Goal: Information Seeking & Learning: Find specific fact

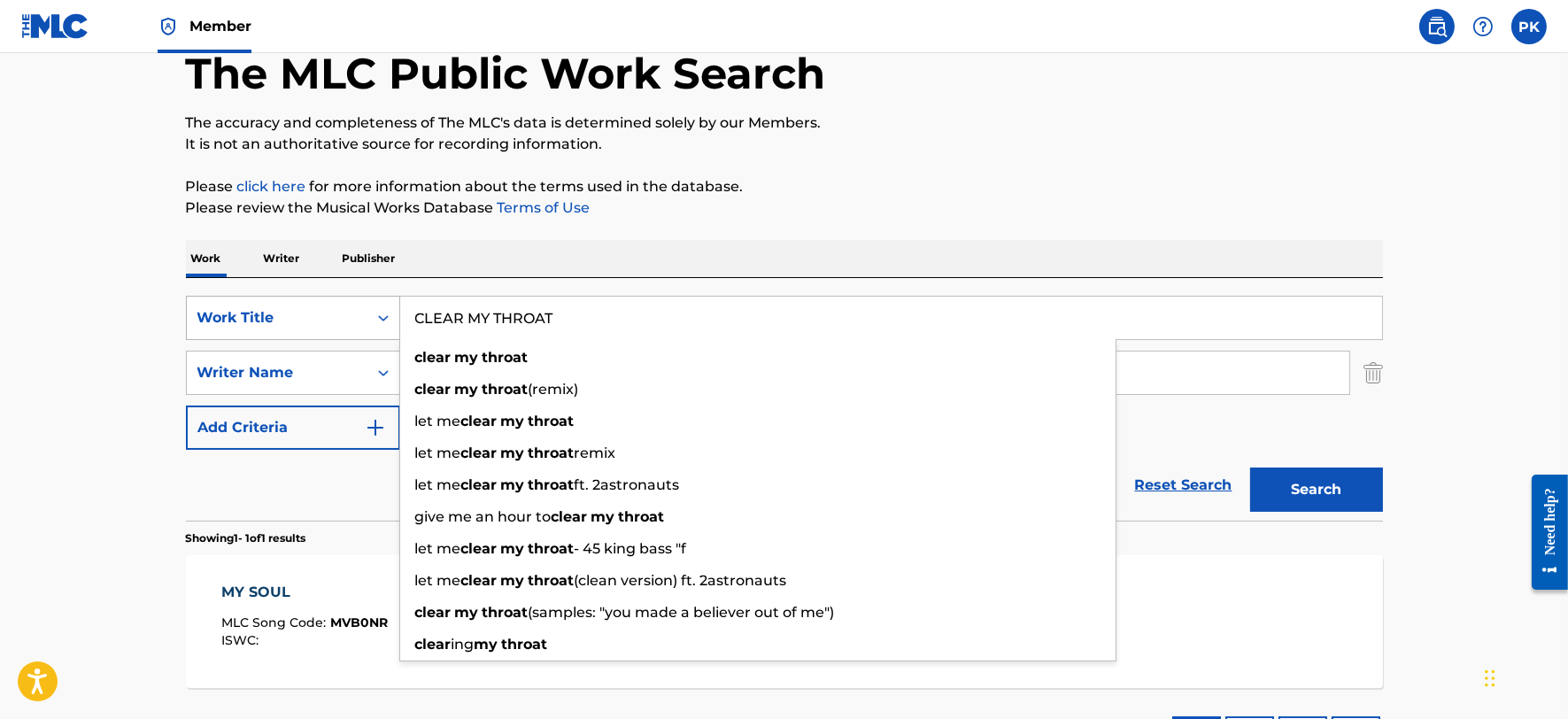
drag, startPoint x: 576, startPoint y: 307, endPoint x: 215, endPoint y: 313, distance: 361.0
click at [215, 313] on div "SearchWithCriteria009156c4-5ca4-46d5-8d91-d874d92349f3 Work Title CLEAR MY THRO…" at bounding box center [784, 317] width 1197 height 44
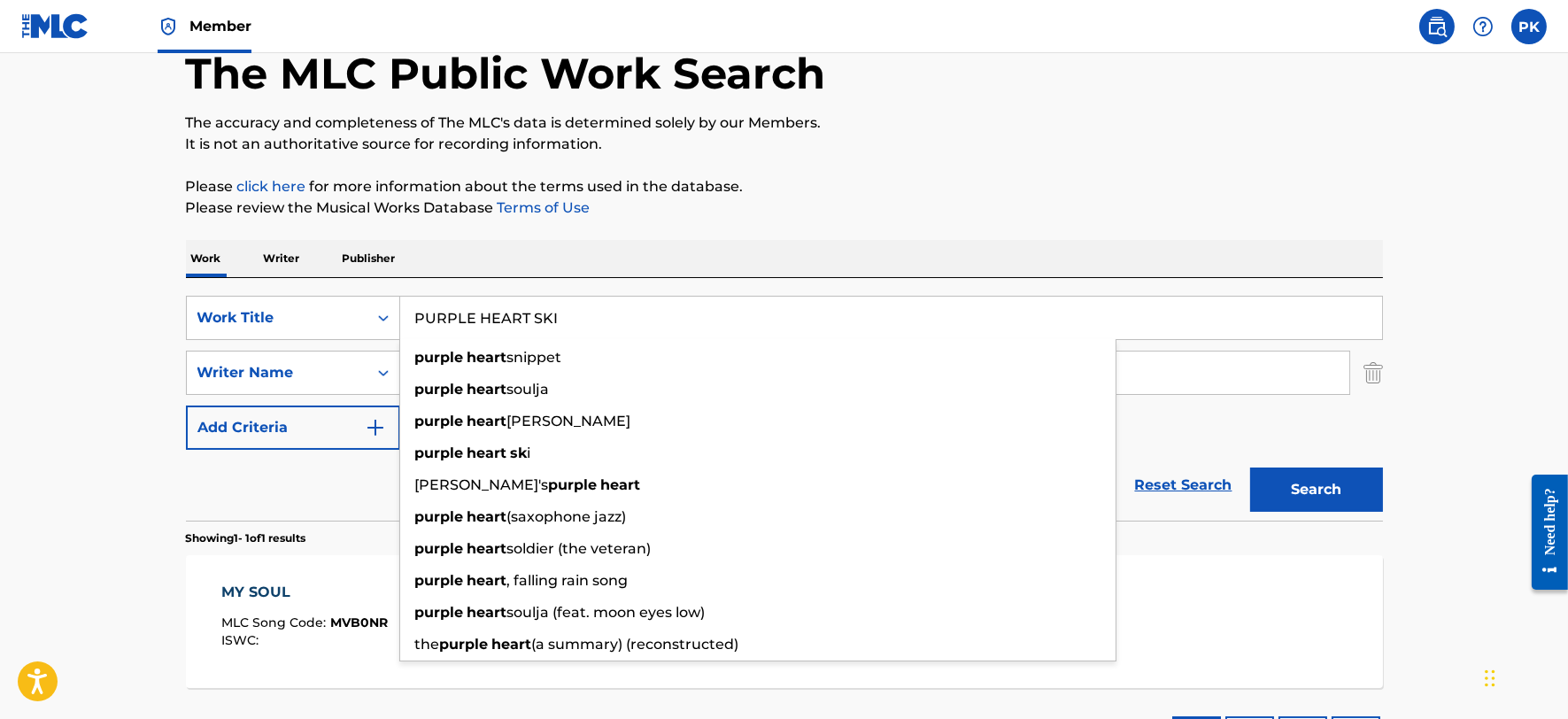
type input "PURPLE HEART SKI"
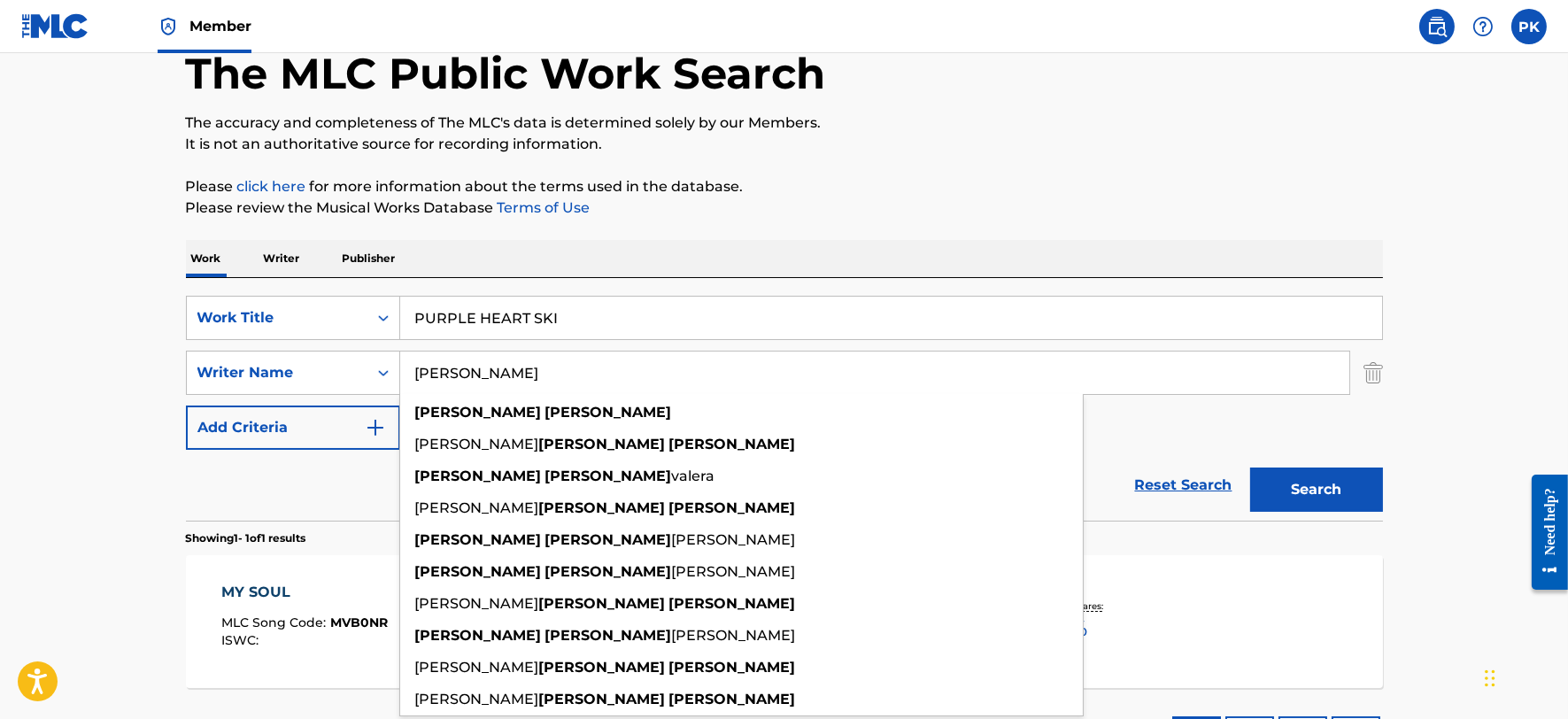
type input "[PERSON_NAME]"
click at [1250, 468] on button "Search" at bounding box center [1317, 489] width 133 height 44
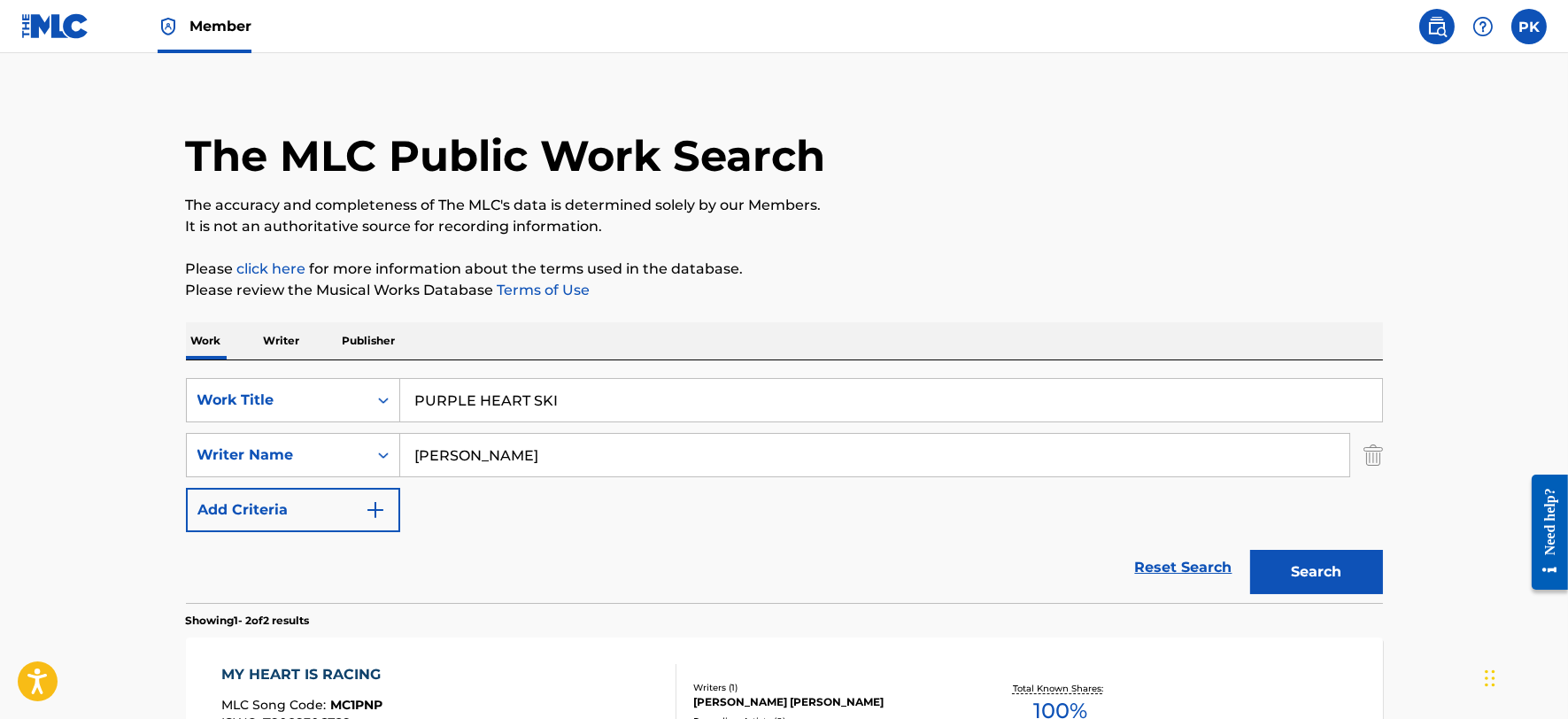
scroll to position [12, 0]
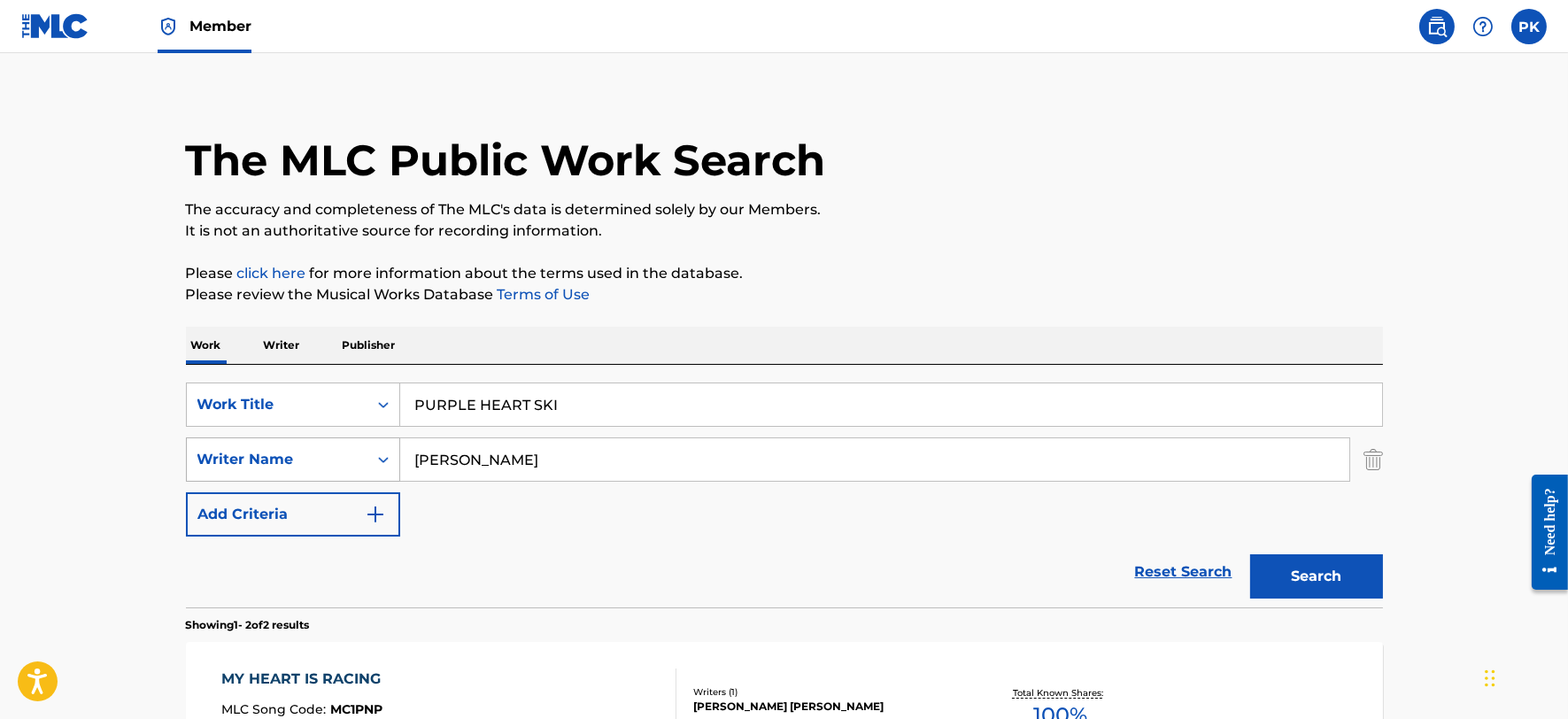
drag, startPoint x: 606, startPoint y: 476, endPoint x: 348, endPoint y: 443, distance: 260.1
click at [348, 443] on div "SearchWithCriteria2bcfec81-4b01-4632-bfa5-3476f9e3b0b4 Writer Name [PERSON_NAME]" at bounding box center [784, 459] width 1197 height 44
click at [1250, 554] on button "Search" at bounding box center [1317, 575] width 133 height 44
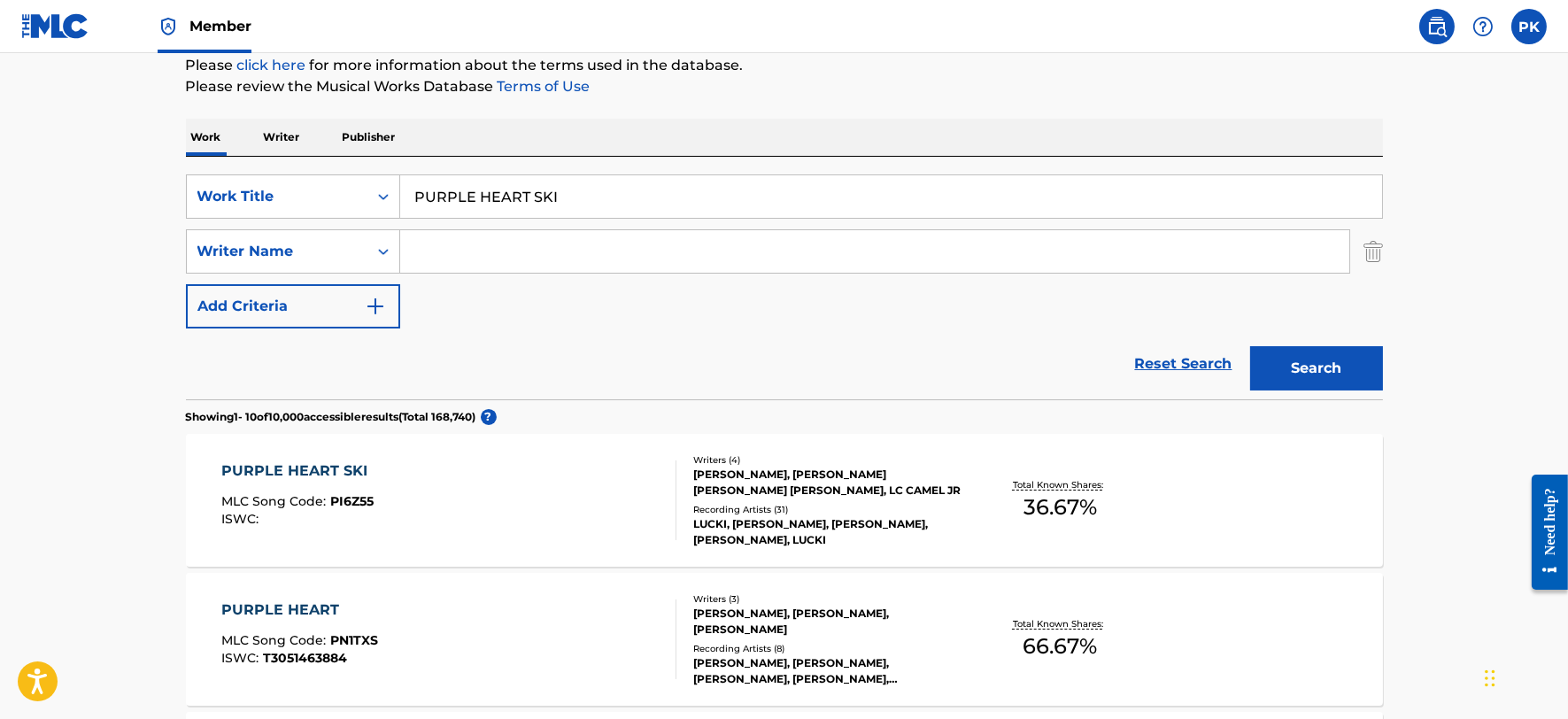
scroll to position [225, 0]
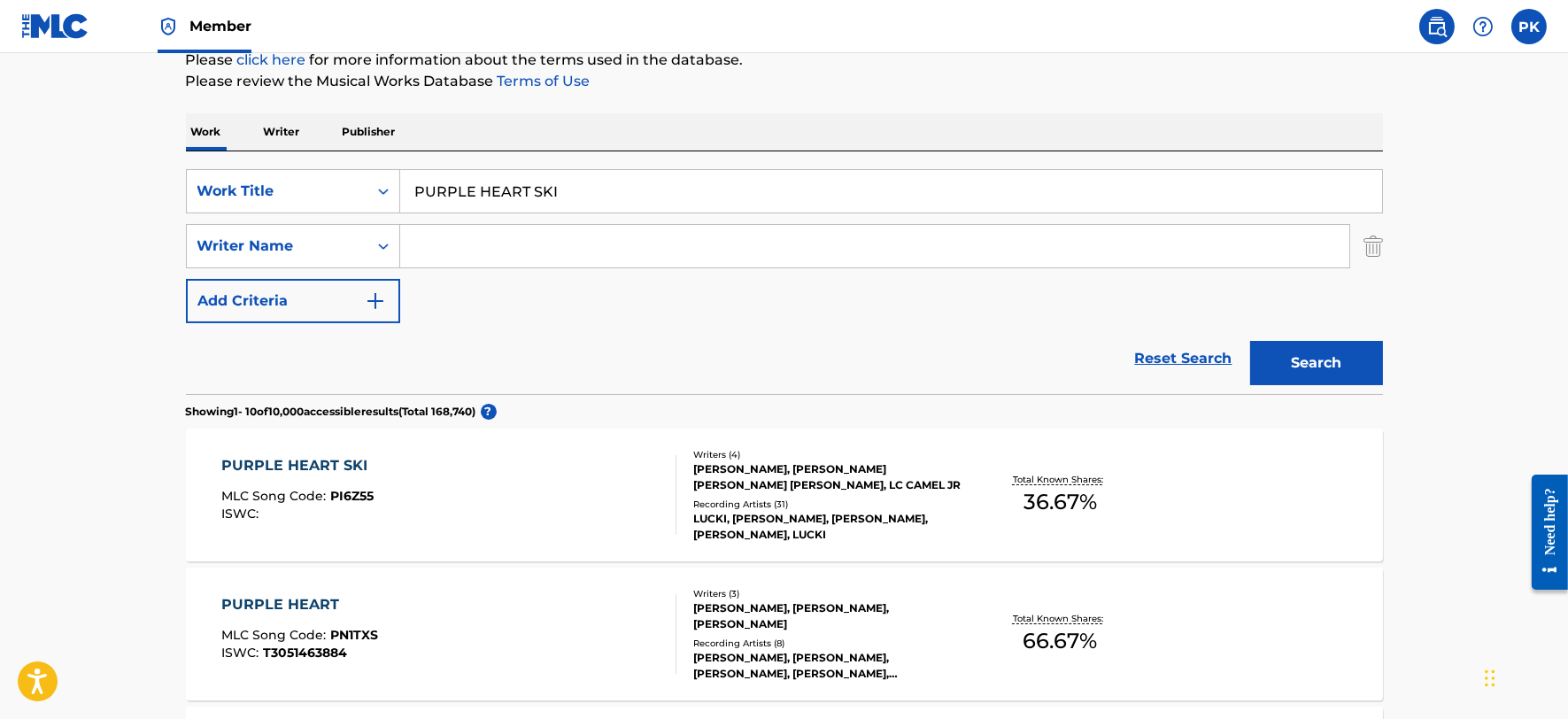
click at [499, 480] on div "PURPLE HEART SKI MLC Song Code : PI6Z55 ISWC :" at bounding box center [449, 495] width 455 height 80
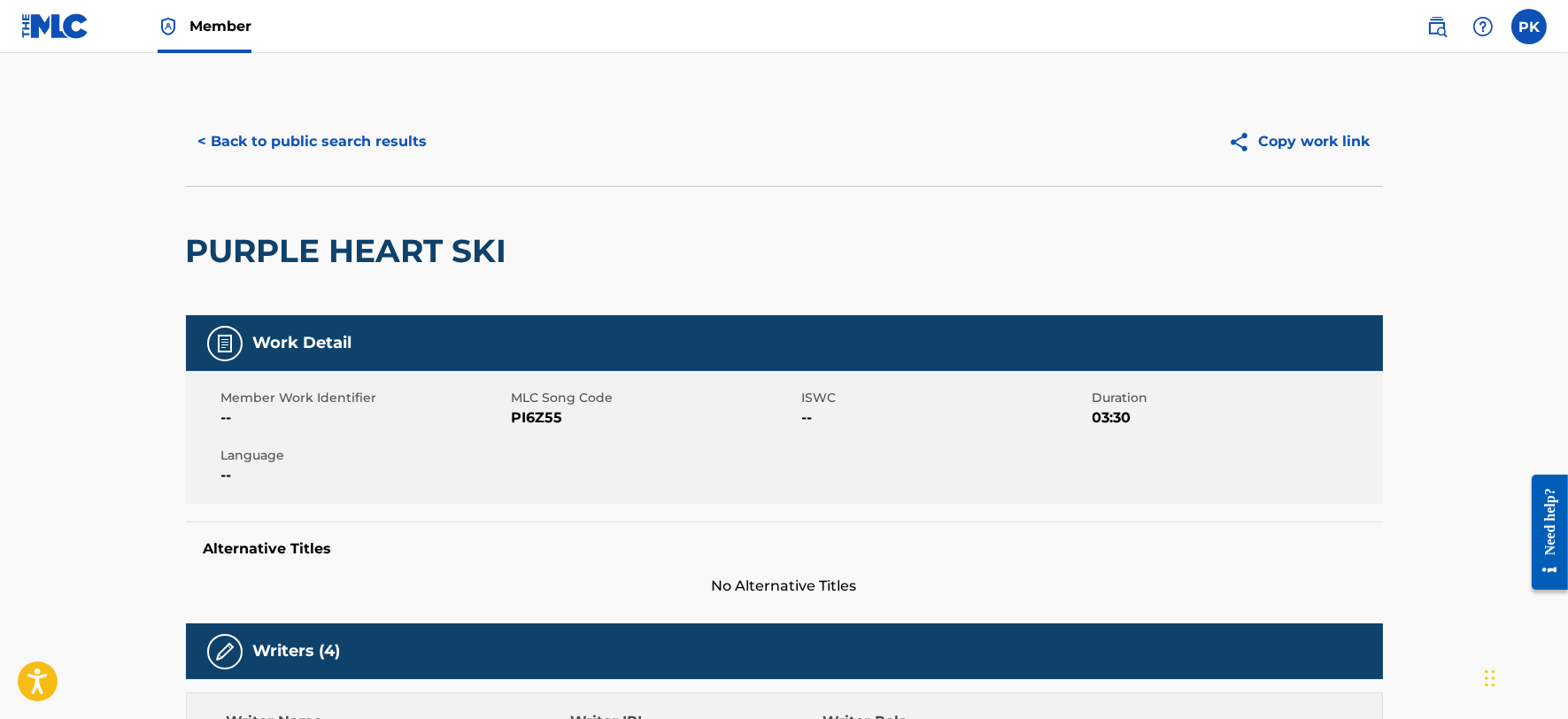
click at [295, 149] on button "< Back to public search results" at bounding box center [312, 141] width 254 height 44
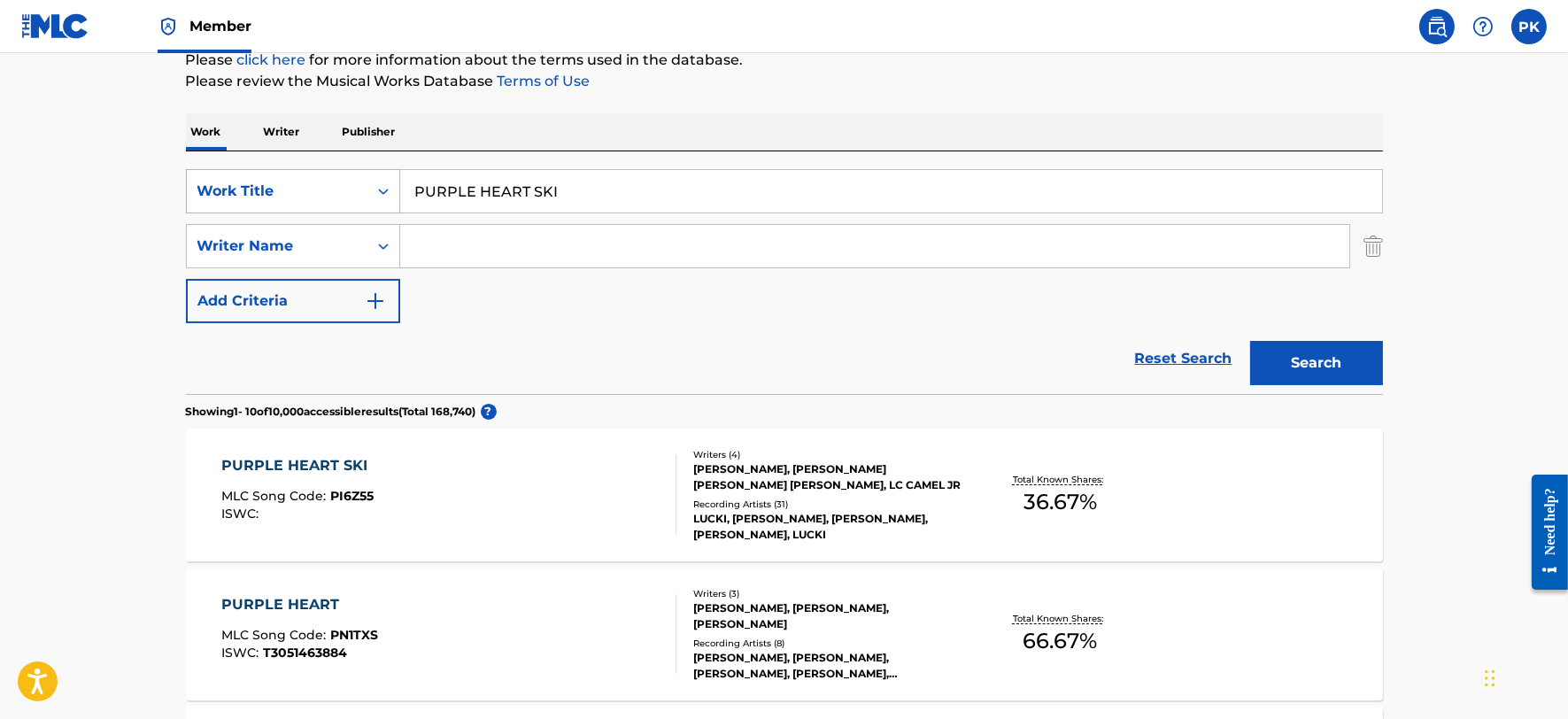
drag, startPoint x: 657, startPoint y: 190, endPoint x: 302, endPoint y: 186, distance: 355.0
click at [302, 186] on div "SearchWithCriteria009156c4-5ca4-46d5-8d91-d874d92349f3 Work Title PURPLE HEART …" at bounding box center [784, 190] width 1197 height 44
paste input "THE LARGEST"
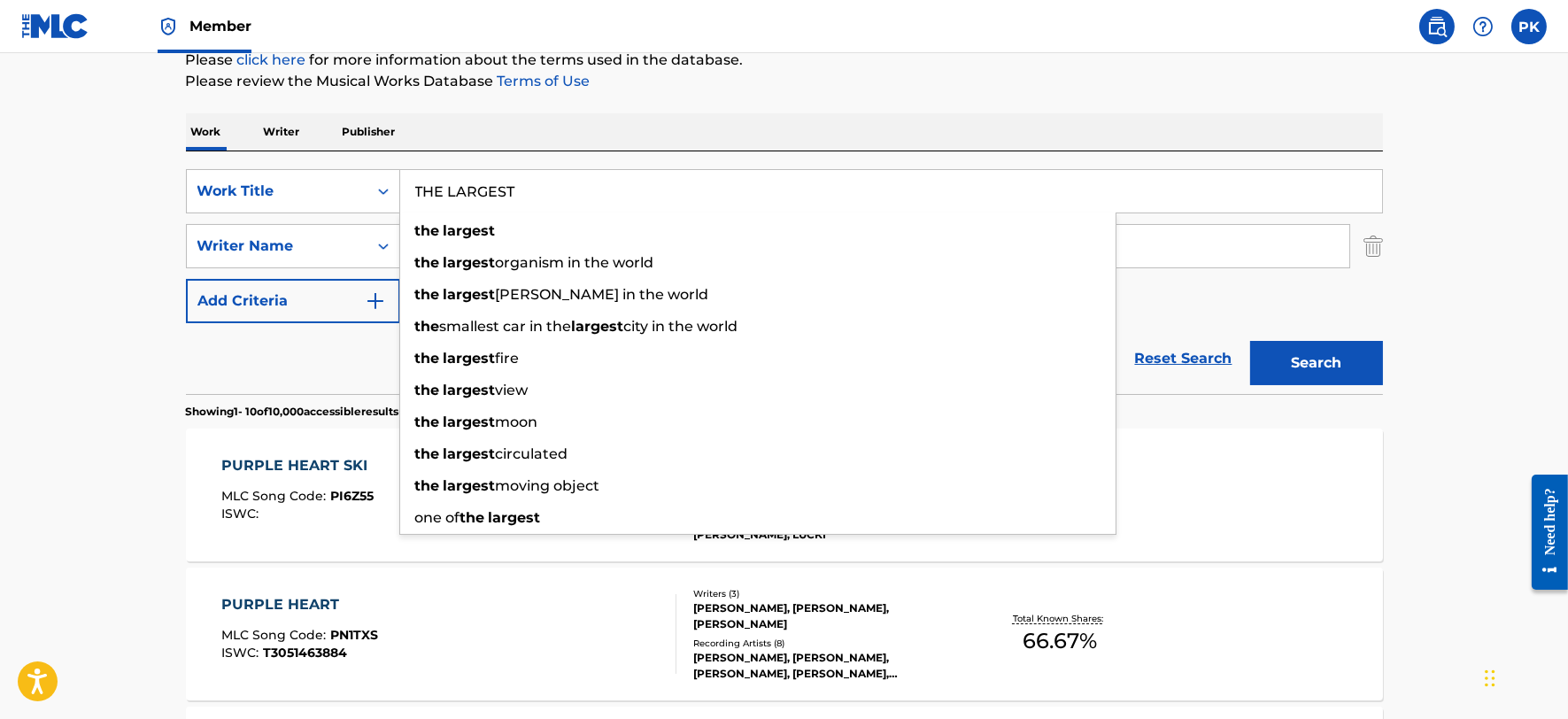
type input "THE LARGEST"
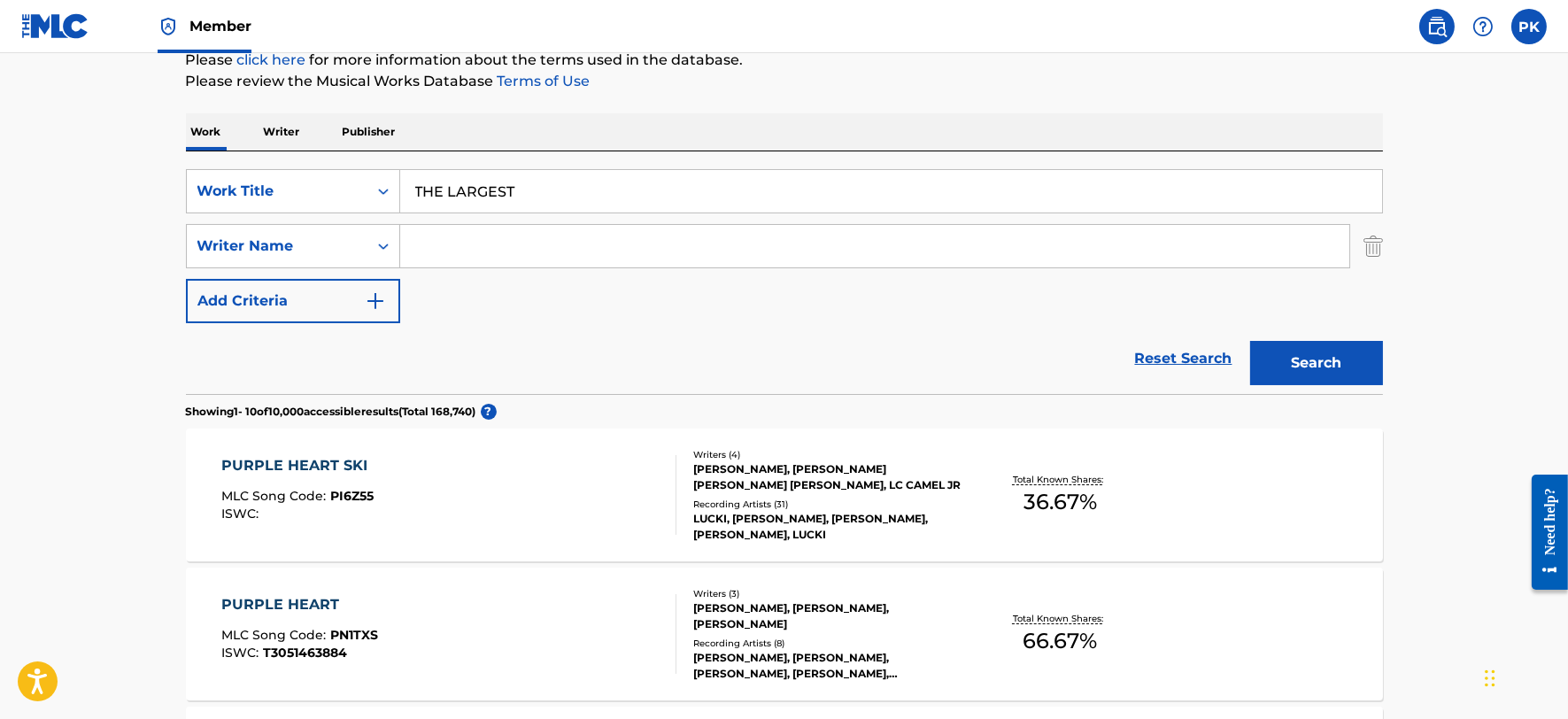
click at [244, 368] on div "Reset Search Search" at bounding box center [784, 358] width 1197 height 71
click at [472, 241] on input "Search Form" at bounding box center [874, 246] width 949 height 42
paste input "[PERSON_NAME] [PERSON_NAME]"
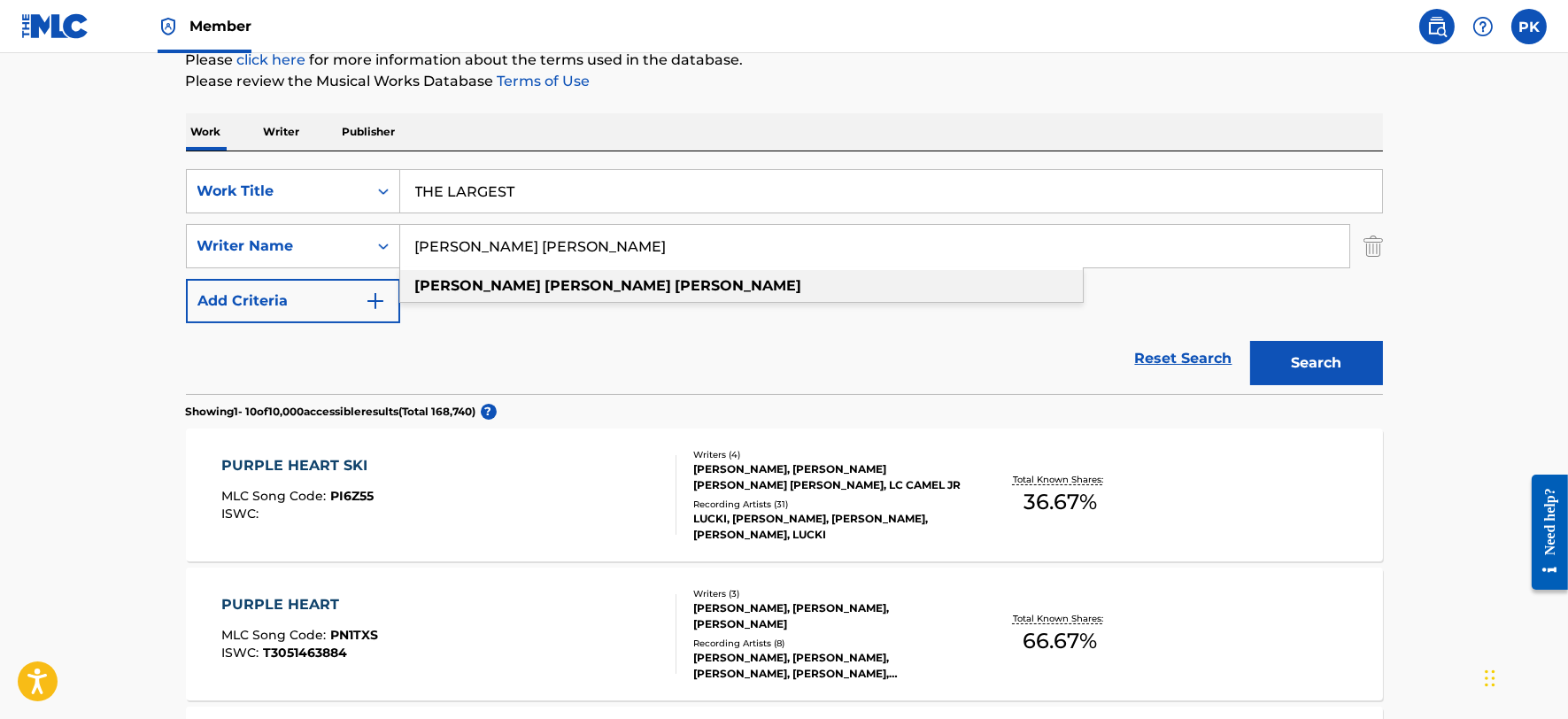
click at [546, 280] on strong "[PERSON_NAME]" at bounding box center [609, 285] width 127 height 17
type input "[PERSON_NAME]"
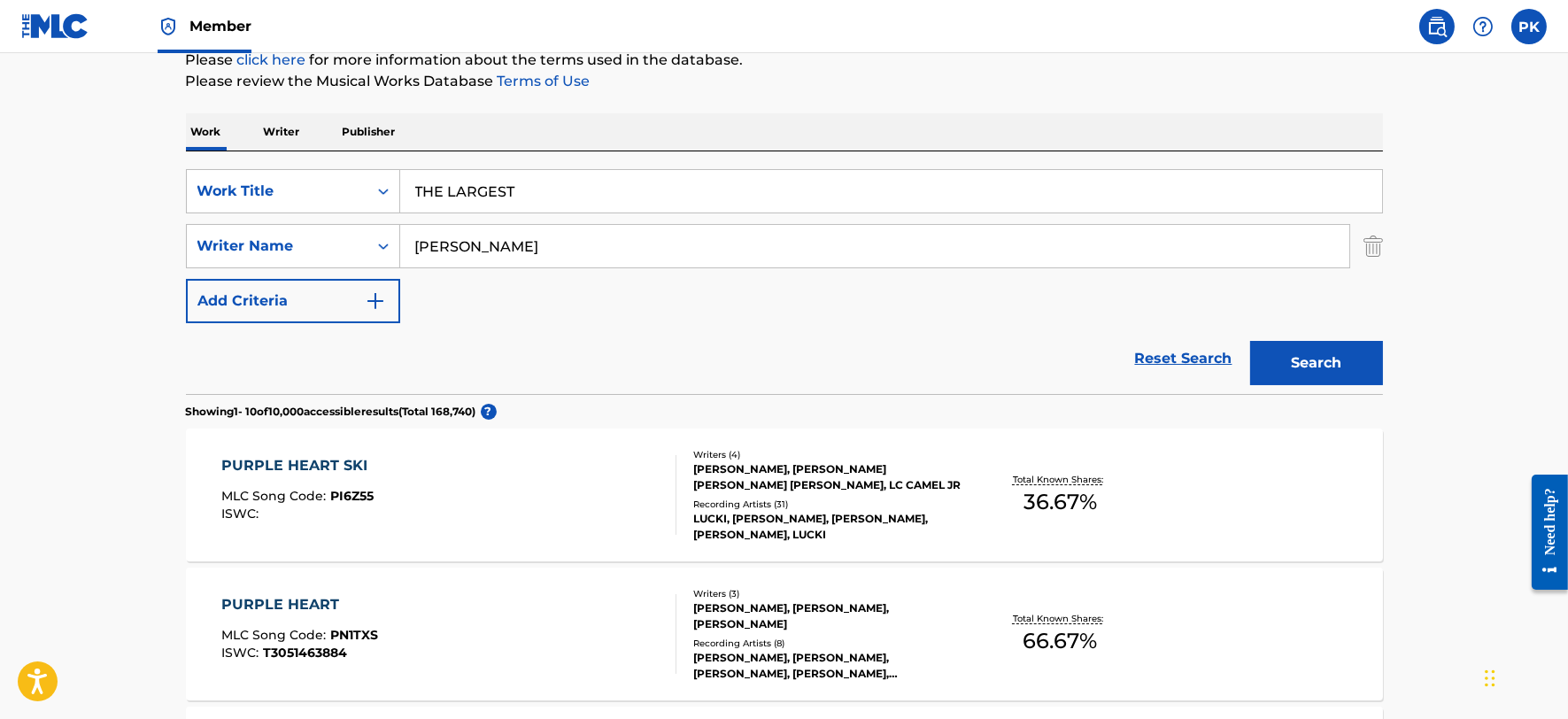
click at [1311, 369] on button "Search" at bounding box center [1317, 363] width 133 height 44
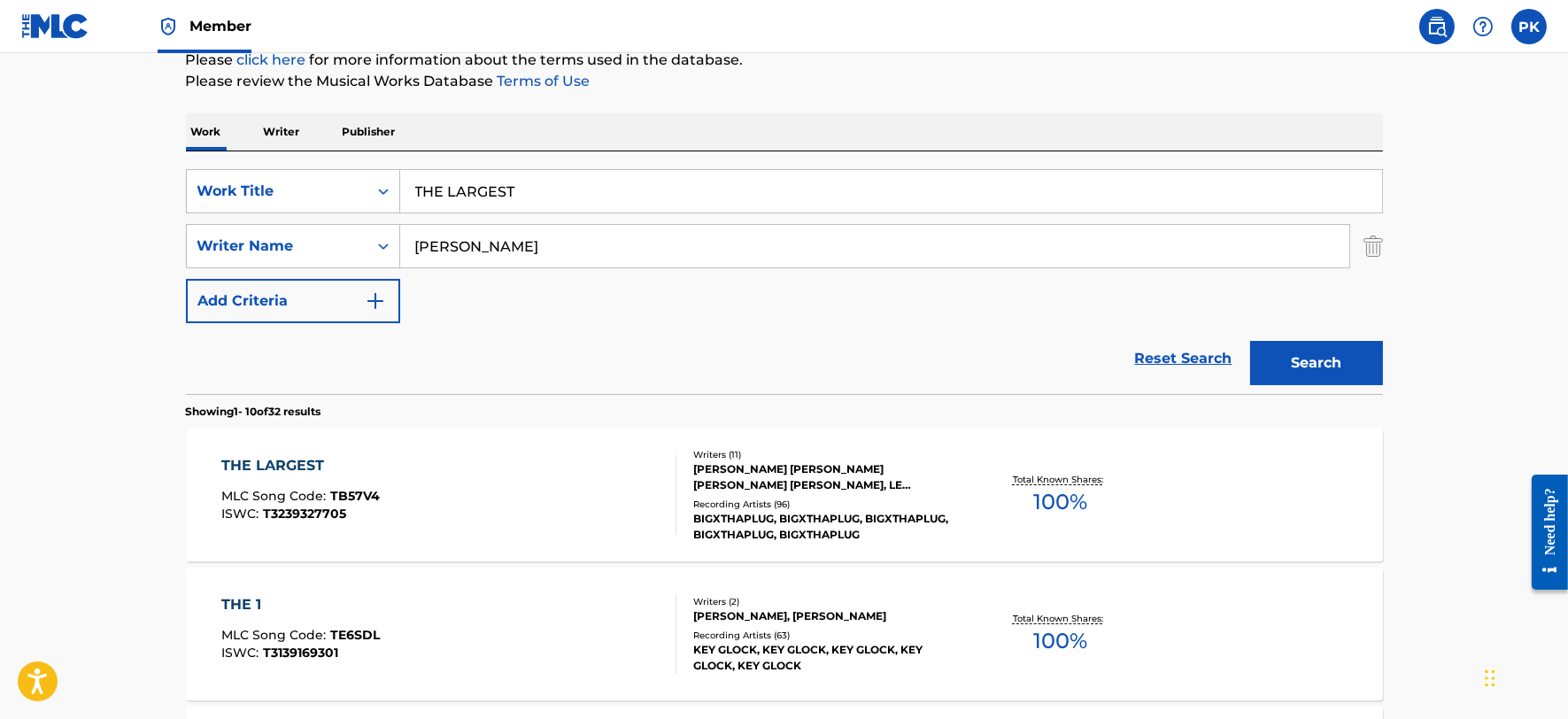
click at [437, 516] on div "THE LARGEST MLC Song Code : TB57V4 ISWC : T3239327705" at bounding box center [449, 495] width 455 height 80
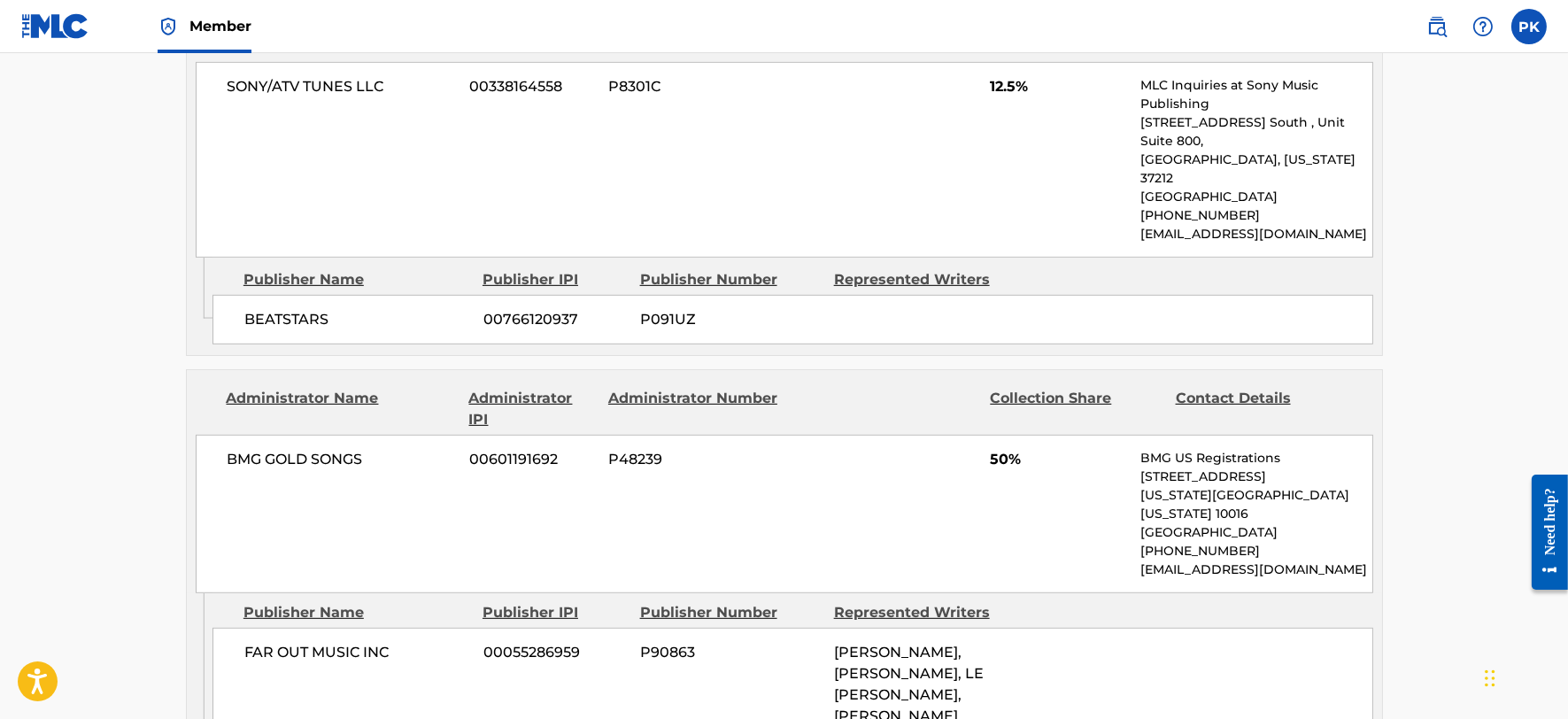
scroll to position [2182, 0]
